Goal: Information Seeking & Learning: Learn about a topic

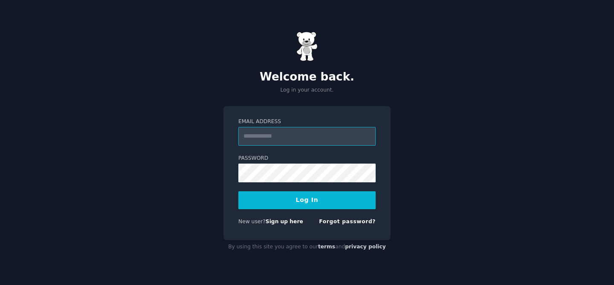
click at [273, 135] on input "Email Address" at bounding box center [306, 136] width 137 height 19
paste input "**********"
type input "**********"
click at [278, 138] on input "**********" at bounding box center [306, 136] width 137 height 19
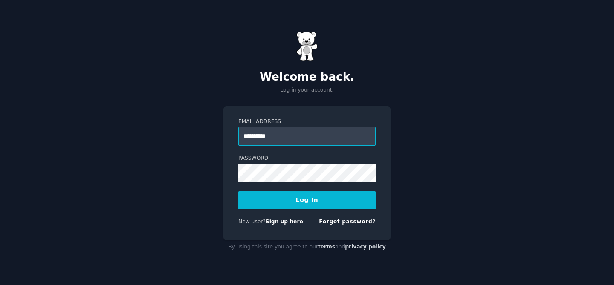
click at [278, 138] on input "**********" at bounding box center [306, 136] width 137 height 19
paste input "**********"
type input "**********"
click at [301, 200] on button "Log In" at bounding box center [306, 200] width 137 height 18
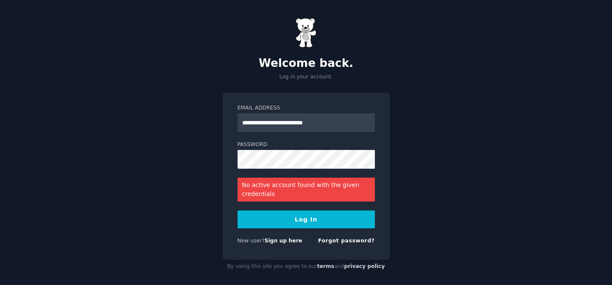
click at [304, 217] on button "Log In" at bounding box center [305, 220] width 137 height 18
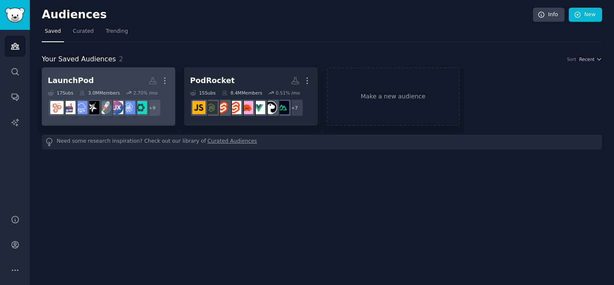
click at [124, 74] on h2 "LaunchPod More" at bounding box center [108, 80] width 121 height 15
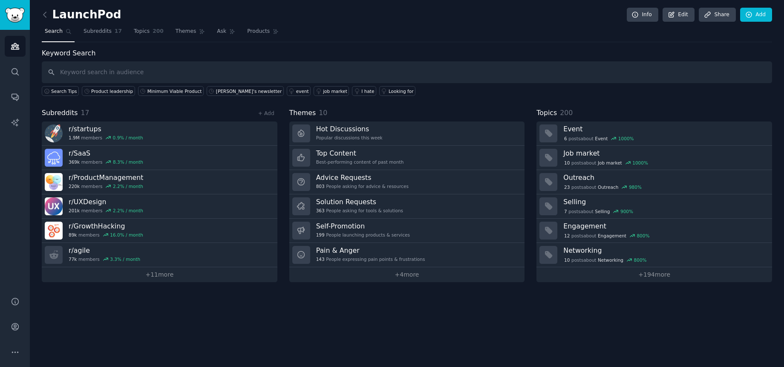
click at [207, 107] on div "Keyword Search Search Tips Product leadership Minimum Viable Product lenny's ne…" at bounding box center [407, 165] width 731 height 234
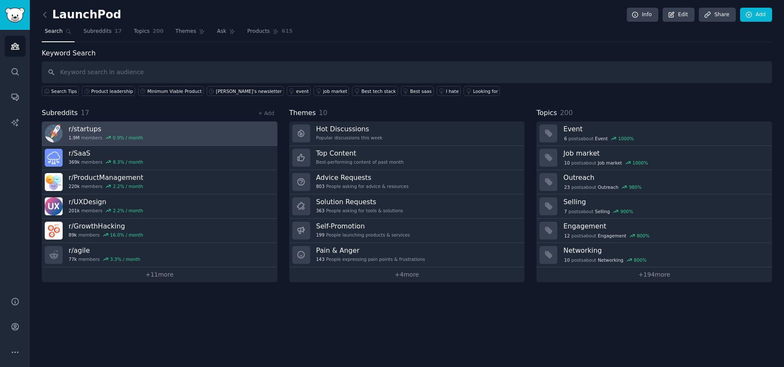
click at [188, 131] on link "r/ startups 1.9M members 0.9 % / month" at bounding box center [160, 133] width 236 height 24
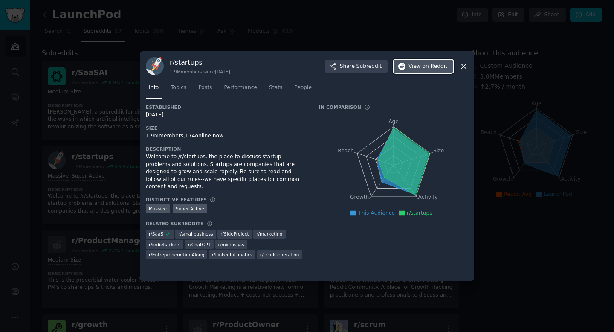
click at [423, 66] on span "on Reddit" at bounding box center [434, 67] width 25 height 8
click at [97, 225] on div at bounding box center [307, 166] width 614 height 332
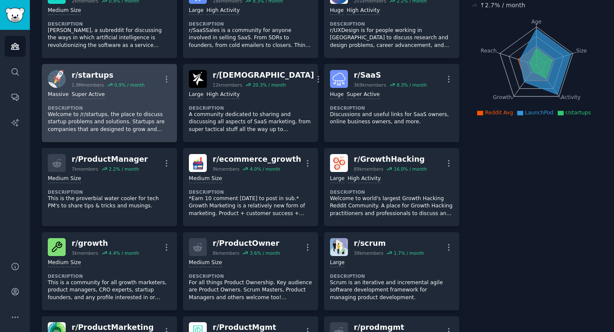
scroll to position [83, 0]
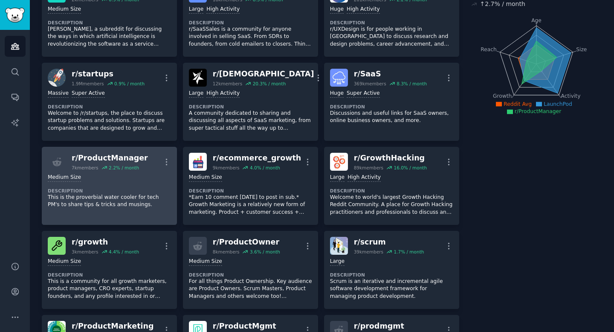
click at [119, 156] on div "r/ ProductManager" at bounding box center [110, 158] width 76 height 11
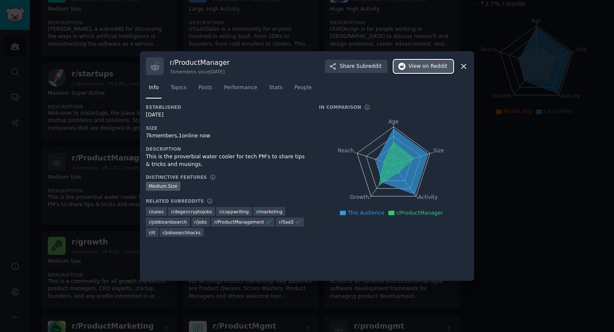
click at [411, 68] on span "View on Reddit" at bounding box center [427, 67] width 39 height 8
click at [89, 113] on div at bounding box center [307, 166] width 614 height 332
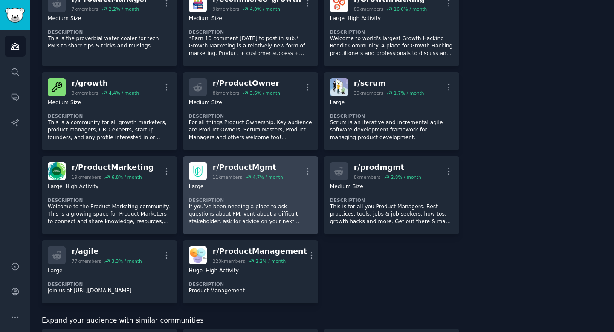
scroll to position [242, 0]
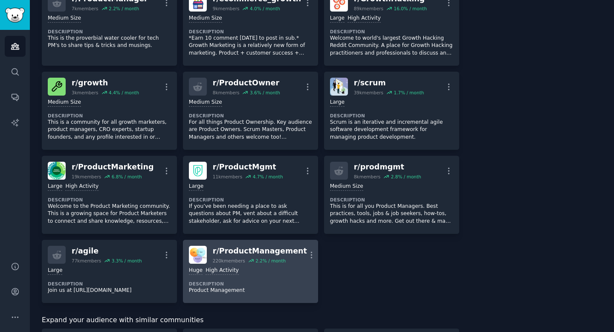
click at [240, 249] on div "r/ ProductManagement" at bounding box center [260, 251] width 94 height 11
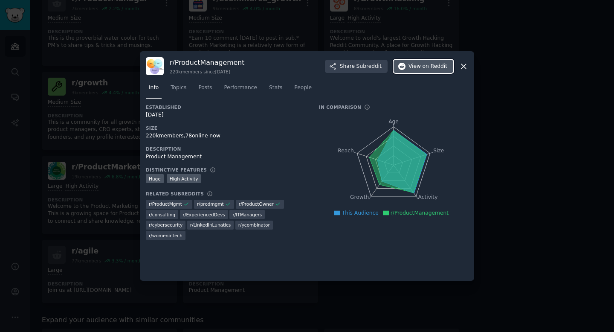
click at [434, 64] on span "on Reddit" at bounding box center [434, 67] width 25 height 8
click at [561, 127] on div at bounding box center [307, 166] width 614 height 332
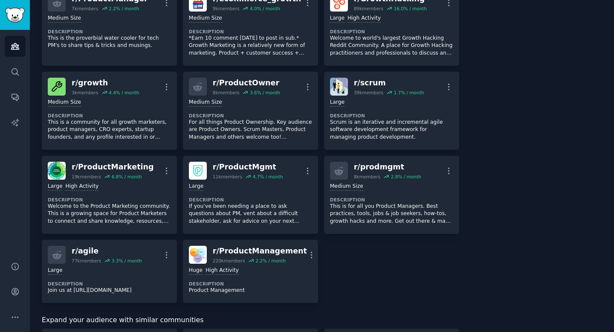
click at [366, 278] on div "r/ SaaSAI 2k members 0.9 % / month More Medium Size Description SaaSAI, a subre…" at bounding box center [250, 61] width 417 height 483
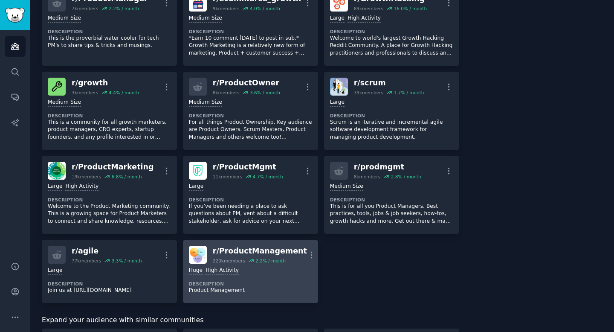
click at [249, 252] on div "r/ ProductManagement" at bounding box center [260, 251] width 94 height 11
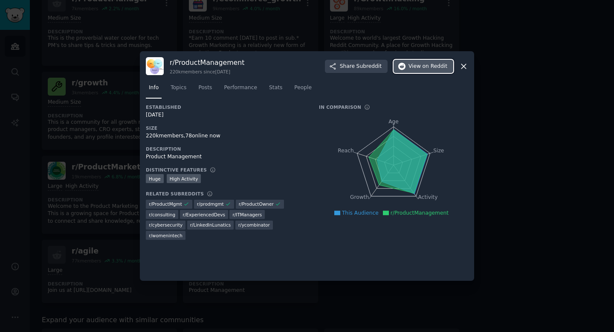
click at [414, 67] on span "View on Reddit" at bounding box center [427, 67] width 39 height 8
click at [110, 137] on div at bounding box center [307, 166] width 614 height 332
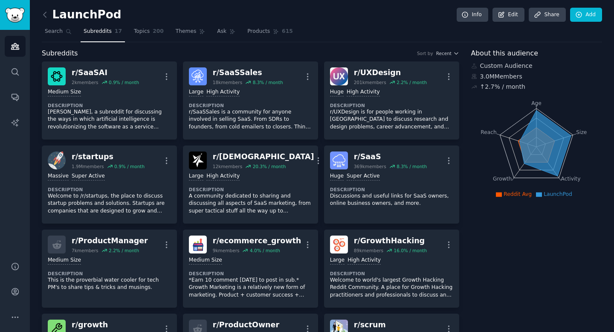
click at [43, 14] on icon at bounding box center [44, 14] width 3 height 5
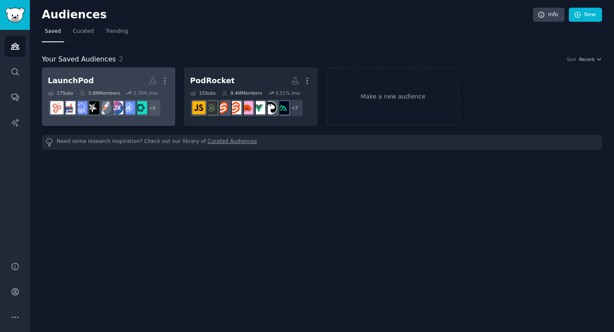
click at [107, 72] on link "LaunchPod More 17 Sub s 3.0M Members 2.70 % /mo + 9" at bounding box center [108, 96] width 133 height 58
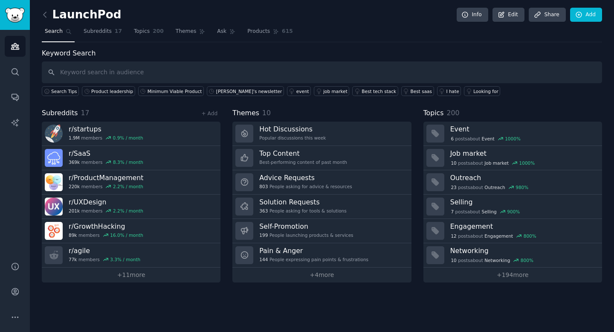
click at [171, 116] on div "Subreddits 17 + Add" at bounding box center [131, 113] width 179 height 11
click at [196, 285] on div "LaunchPod Info Edit Share Add Search Subreddits 17 Topics 200 Themes Ask Produc…" at bounding box center [322, 166] width 584 height 332
click at [142, 279] on link "+ 11 more" at bounding box center [131, 274] width 179 height 15
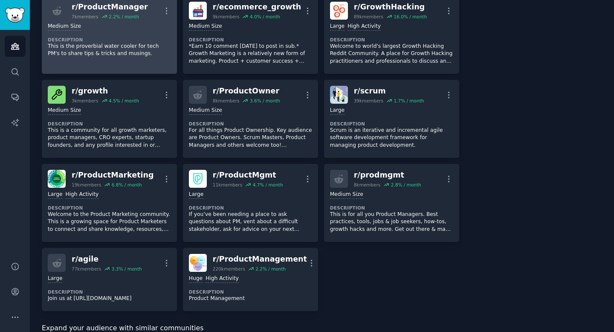
scroll to position [246, 0]
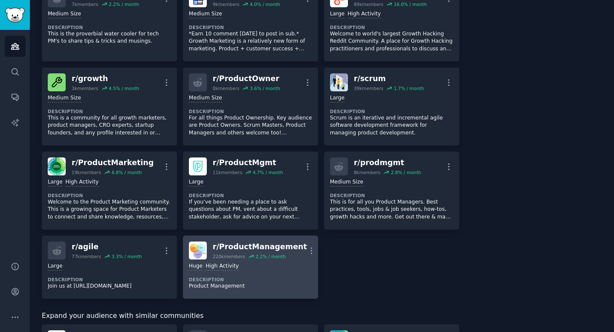
click at [213, 278] on dt "Description" at bounding box center [250, 279] width 123 height 6
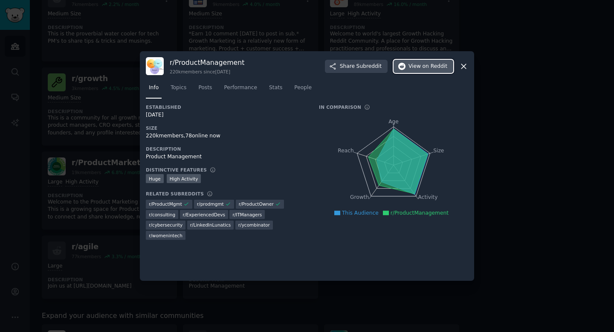
click at [426, 69] on span "on Reddit" at bounding box center [434, 67] width 25 height 8
click at [84, 188] on div at bounding box center [307, 166] width 614 height 332
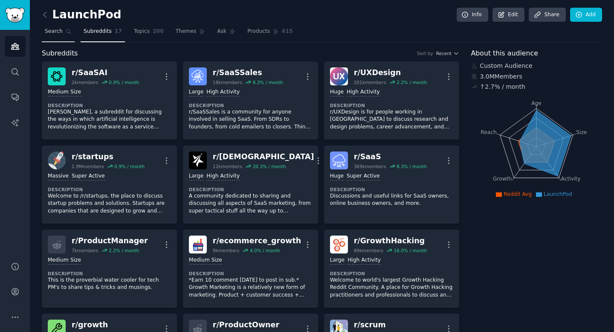
click at [57, 35] on span "Search" at bounding box center [54, 32] width 18 height 8
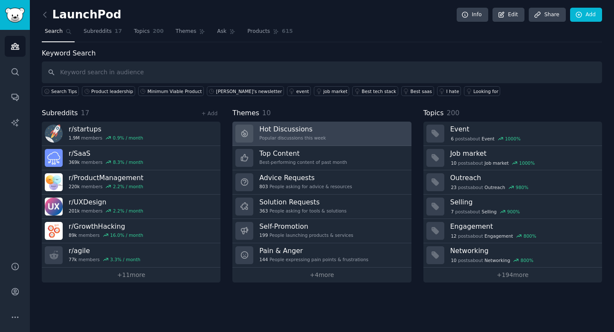
click at [337, 137] on link "Hot Discussions Popular discussions this week" at bounding box center [321, 133] width 179 height 24
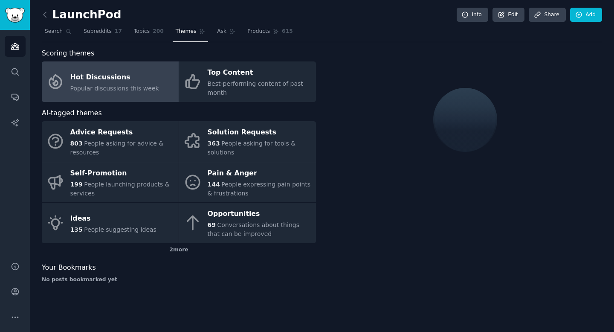
click at [147, 90] on span "Popular discussions this week" at bounding box center [114, 88] width 89 height 7
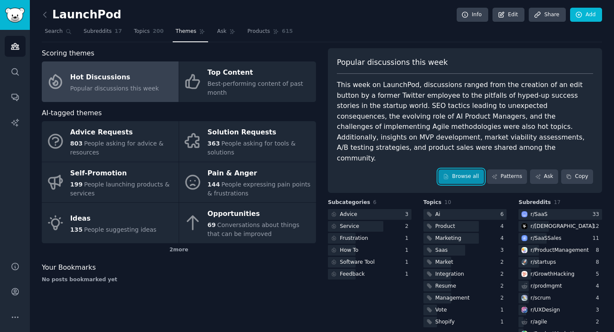
click at [456, 169] on link "Browse all" at bounding box center [461, 176] width 46 height 14
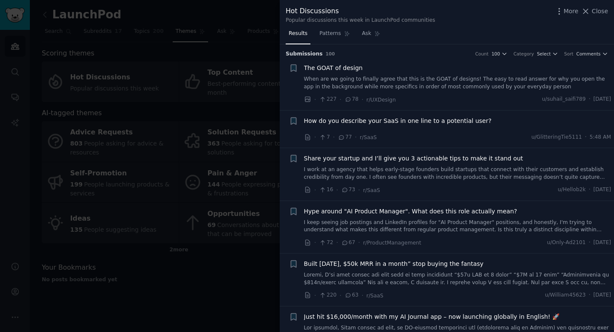
click at [219, 105] on div at bounding box center [307, 166] width 614 height 332
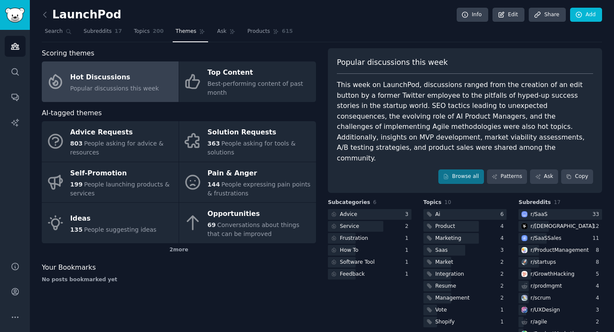
click at [176, 114] on div "AI-tagged themes" at bounding box center [179, 113] width 274 height 11
click at [179, 108] on div "AI-tagged themes" at bounding box center [179, 113] width 274 height 11
click at [175, 108] on div "AI-tagged themes" at bounding box center [179, 113] width 274 height 11
click at [179, 108] on div "AI-tagged themes" at bounding box center [179, 113] width 274 height 11
click at [175, 111] on div "AI-tagged themes" at bounding box center [179, 113] width 274 height 11
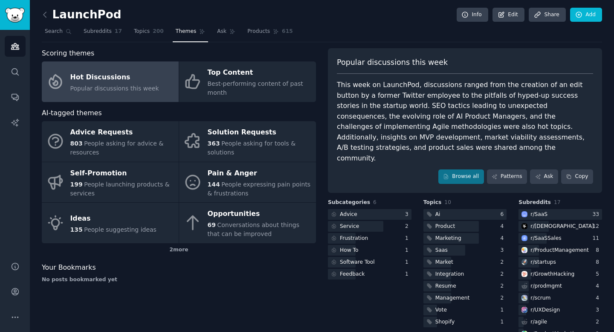
click at [198, 113] on div "AI-tagged themes" at bounding box center [179, 113] width 274 height 11
click at [321, 54] on div "Scoring themes Hot Discussions Popular discussions this week Top Content Best-p…" at bounding box center [322, 230] width 560 height 364
click at [323, 71] on div "Scoring themes Hot Discussions Popular discussions this week Top Content Best-p…" at bounding box center [322, 230] width 560 height 364
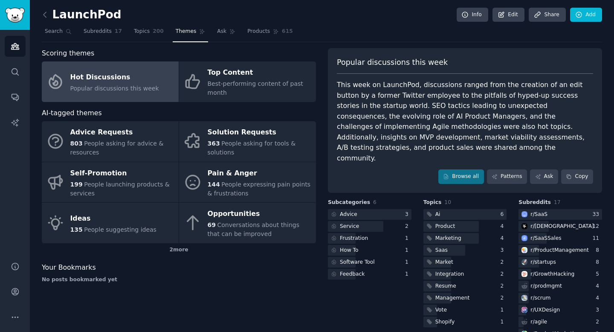
click at [323, 71] on div "Scoring themes Hot Discussions Popular discussions this week Top Content Best-p…" at bounding box center [322, 230] width 560 height 364
click at [321, 69] on div "Scoring themes Hot Discussions Popular discussions this week Top Content Best-p…" at bounding box center [322, 230] width 560 height 364
click at [325, 75] on div "Scoring themes Hot Discussions Popular discussions this week Top Content Best-p…" at bounding box center [322, 230] width 560 height 364
click at [321, 101] on div "Scoring themes Hot Discussions Popular discussions this week Top Content Best-p…" at bounding box center [322, 230] width 560 height 364
click at [177, 52] on div "Scoring themes" at bounding box center [179, 53] width 274 height 11
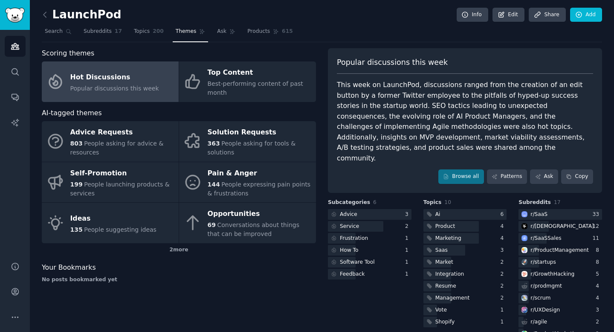
click at [315, 265] on div "Scoring themes Hot Discussions Popular discussions this week Top Content Best-p…" at bounding box center [322, 230] width 560 height 364
